Goal: Task Accomplishment & Management: Use online tool/utility

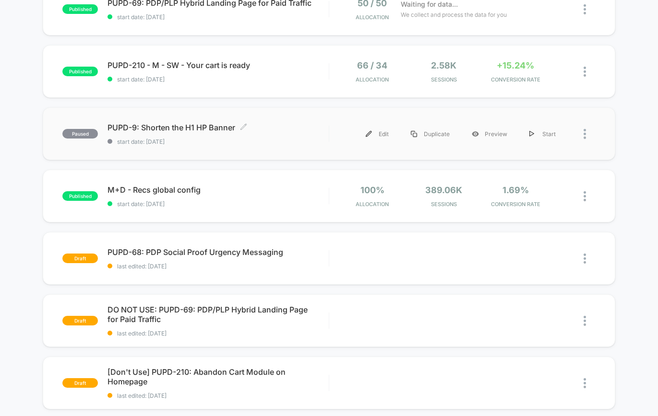
scroll to position [132, 0]
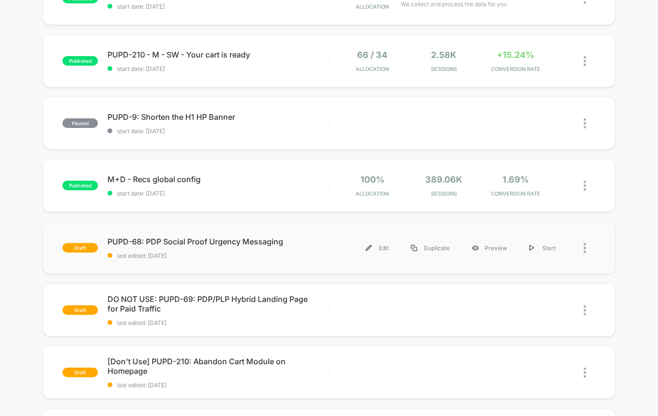
click at [321, 262] on div "draft PUPD-68: PDP Social Proof Urgency Messaging last edited: [DATE] Edit Dupl…" at bounding box center [329, 248] width 572 height 53
